Goal: Participate in discussion

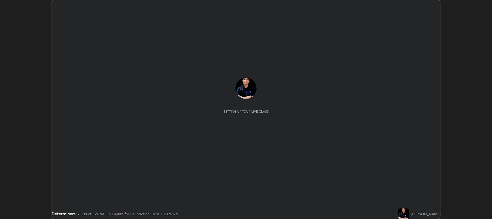
scroll to position [219, 492]
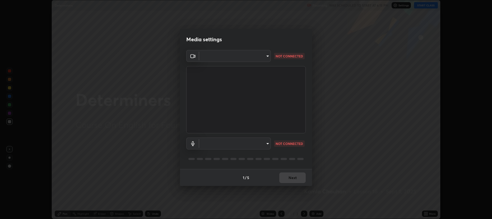
type input "274010abedf3a966fff1deb315cf8660767be7c8ffc22c31cb11d1c058d087d4"
type input "default"
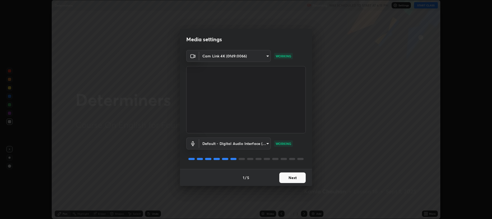
click at [294, 178] on button "Next" at bounding box center [292, 177] width 26 height 11
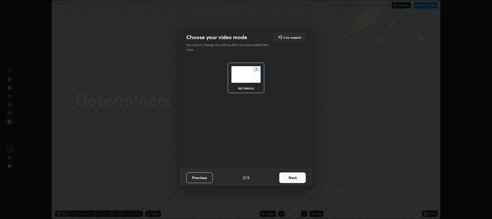
click at [288, 175] on button "Next" at bounding box center [292, 177] width 26 height 11
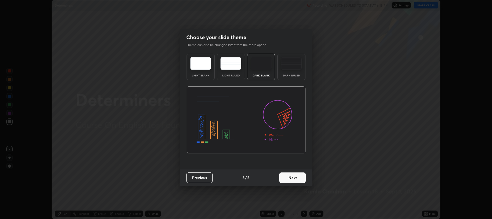
click at [289, 178] on button "Next" at bounding box center [292, 177] width 26 height 11
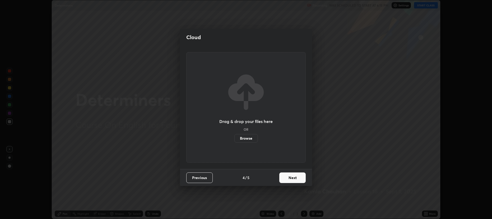
click at [289, 177] on button "Next" at bounding box center [292, 177] width 26 height 11
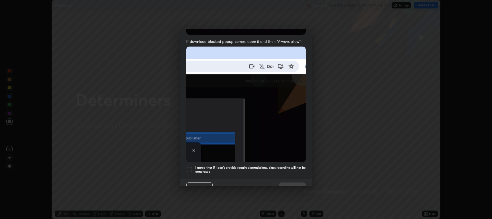
scroll to position [107, 0]
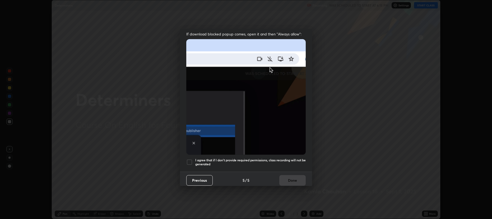
click at [187, 159] on div at bounding box center [189, 162] width 6 height 6
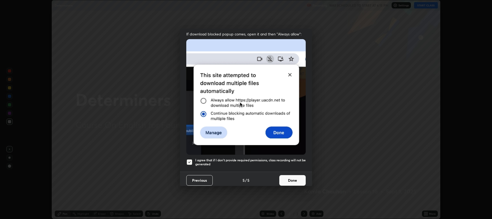
click at [285, 176] on button "Done" at bounding box center [292, 180] width 26 height 11
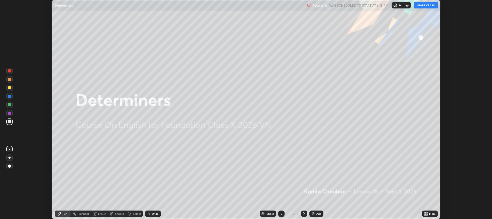
click at [424, 6] on button "START CLASS" at bounding box center [426, 5] width 24 height 6
click at [312, 213] on img at bounding box center [313, 213] width 4 height 4
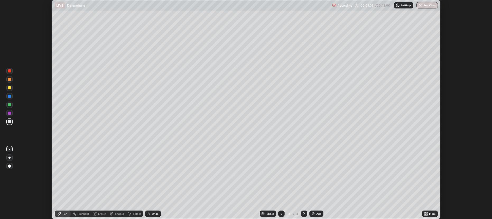
click at [94, 211] on div "Eraser" at bounding box center [99, 213] width 17 height 6
click at [63, 214] on div "Pen" at bounding box center [65, 213] width 5 height 3
click at [312, 213] on img at bounding box center [313, 213] width 4 height 4
click at [11, 112] on div at bounding box center [9, 113] width 3 height 3
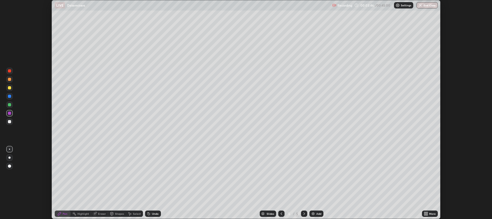
click at [8, 121] on div at bounding box center [9, 121] width 3 height 3
click at [10, 113] on div at bounding box center [9, 113] width 3 height 3
click at [311, 213] on img at bounding box center [313, 213] width 4 height 4
click at [8, 121] on div at bounding box center [9, 121] width 3 height 3
click at [9, 113] on div at bounding box center [9, 113] width 3 height 3
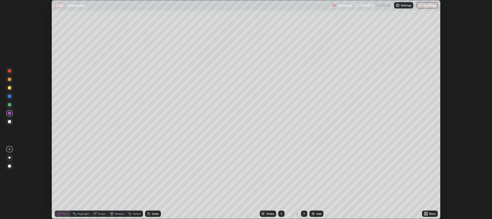
click at [8, 121] on div at bounding box center [9, 121] width 3 height 3
click at [8, 113] on div at bounding box center [9, 113] width 3 height 3
click at [10, 122] on div at bounding box center [9, 121] width 3 height 3
click at [312, 213] on img at bounding box center [313, 213] width 4 height 4
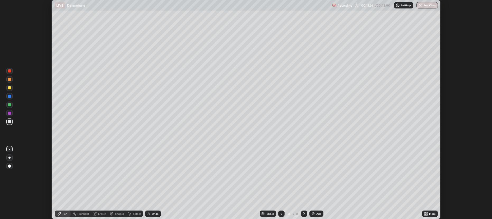
click at [313, 211] on div "Add" at bounding box center [317, 213] width 14 height 6
click at [311, 213] on img at bounding box center [313, 213] width 4 height 4
click at [94, 212] on icon at bounding box center [95, 213] width 4 height 4
click at [64, 213] on div "Pen" at bounding box center [65, 213] width 5 height 3
click at [312, 212] on img at bounding box center [313, 213] width 4 height 4
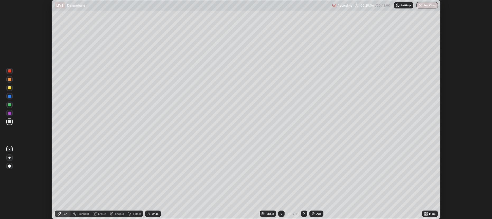
click at [311, 213] on img at bounding box center [313, 213] width 4 height 4
click at [313, 213] on img at bounding box center [313, 213] width 4 height 4
click at [11, 112] on div at bounding box center [9, 113] width 6 height 6
click at [312, 212] on img at bounding box center [313, 213] width 4 height 4
click at [11, 121] on div at bounding box center [9, 121] width 3 height 3
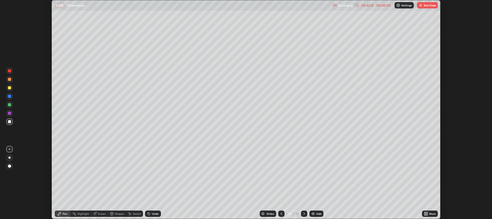
click at [420, 6] on img "button" at bounding box center [421, 5] width 4 height 4
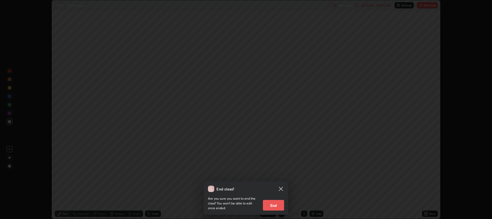
click at [273, 204] on button "End" at bounding box center [273, 205] width 21 height 11
